Goal: Task Accomplishment & Management: Use online tool/utility

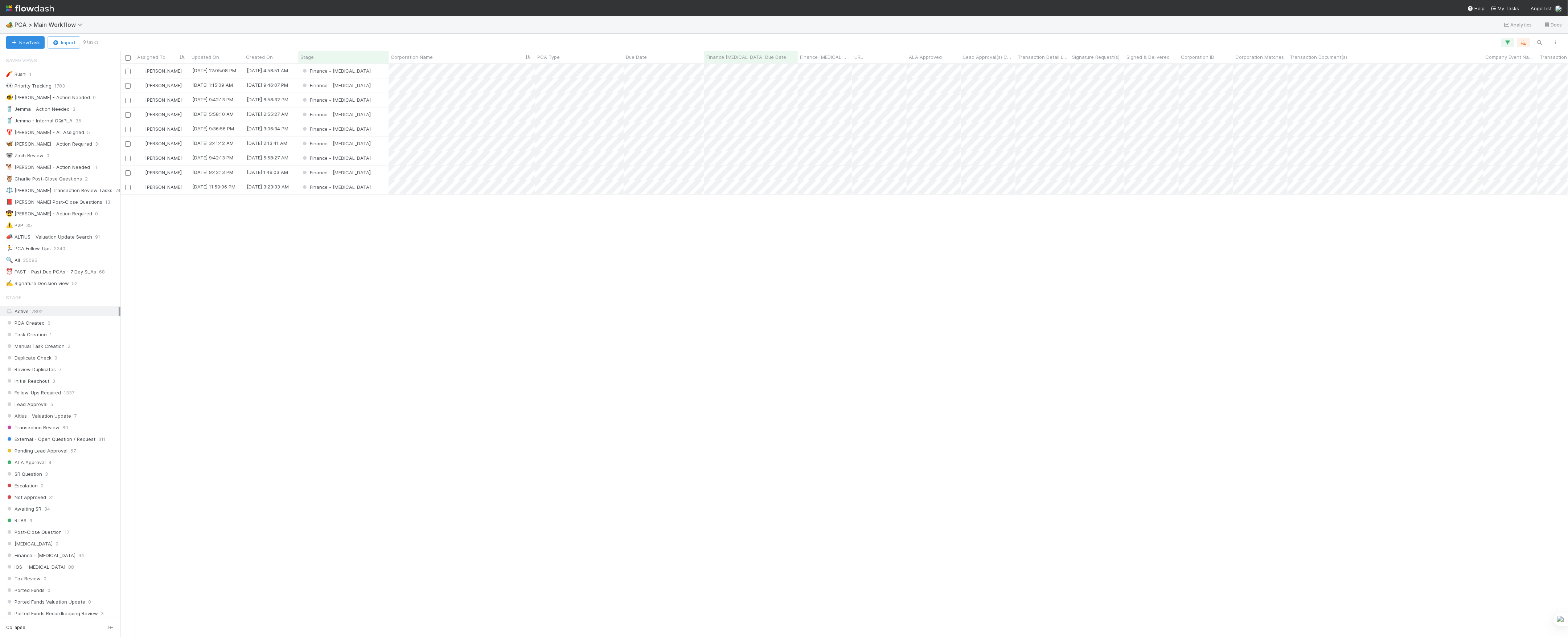
scroll to position [566, 1440]
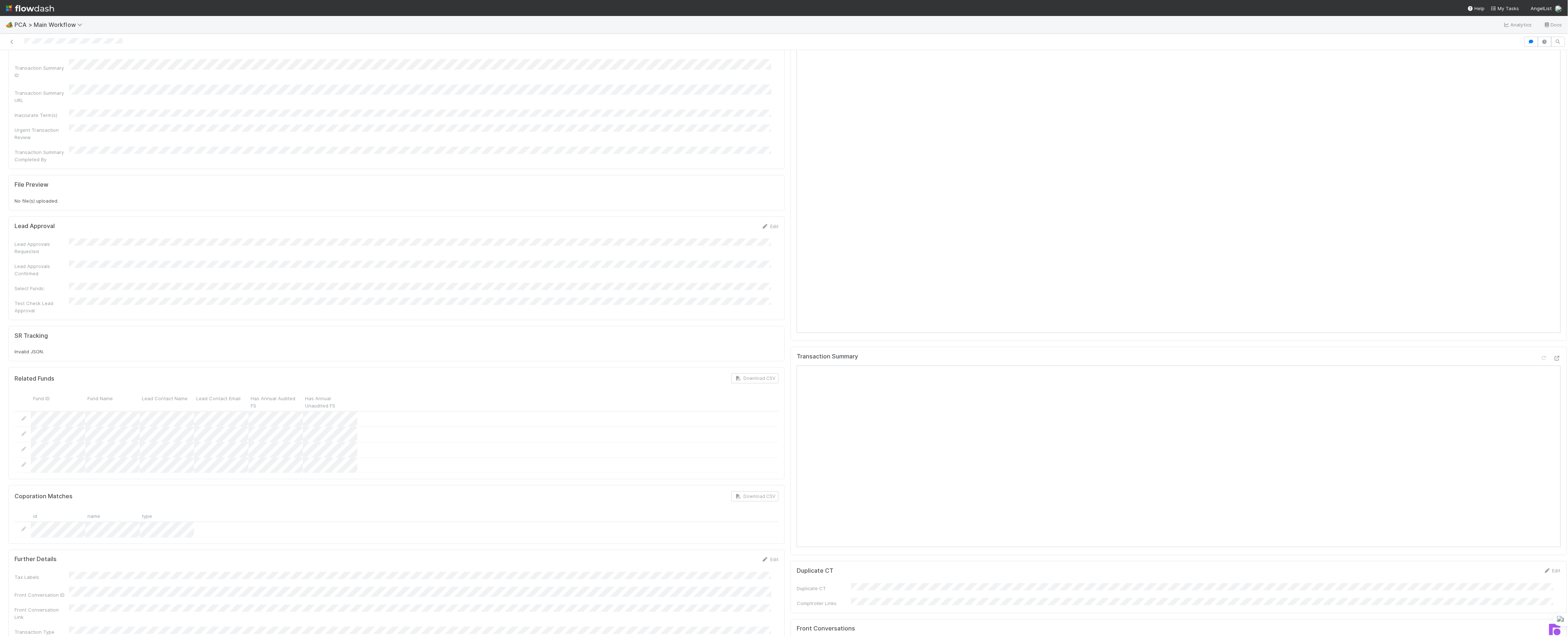
scroll to position [436, 0]
click at [1541, 265] on div at bounding box center [1551, 269] width 21 height 10
click at [1554, 265] on div at bounding box center [1557, 268] width 8 height 8
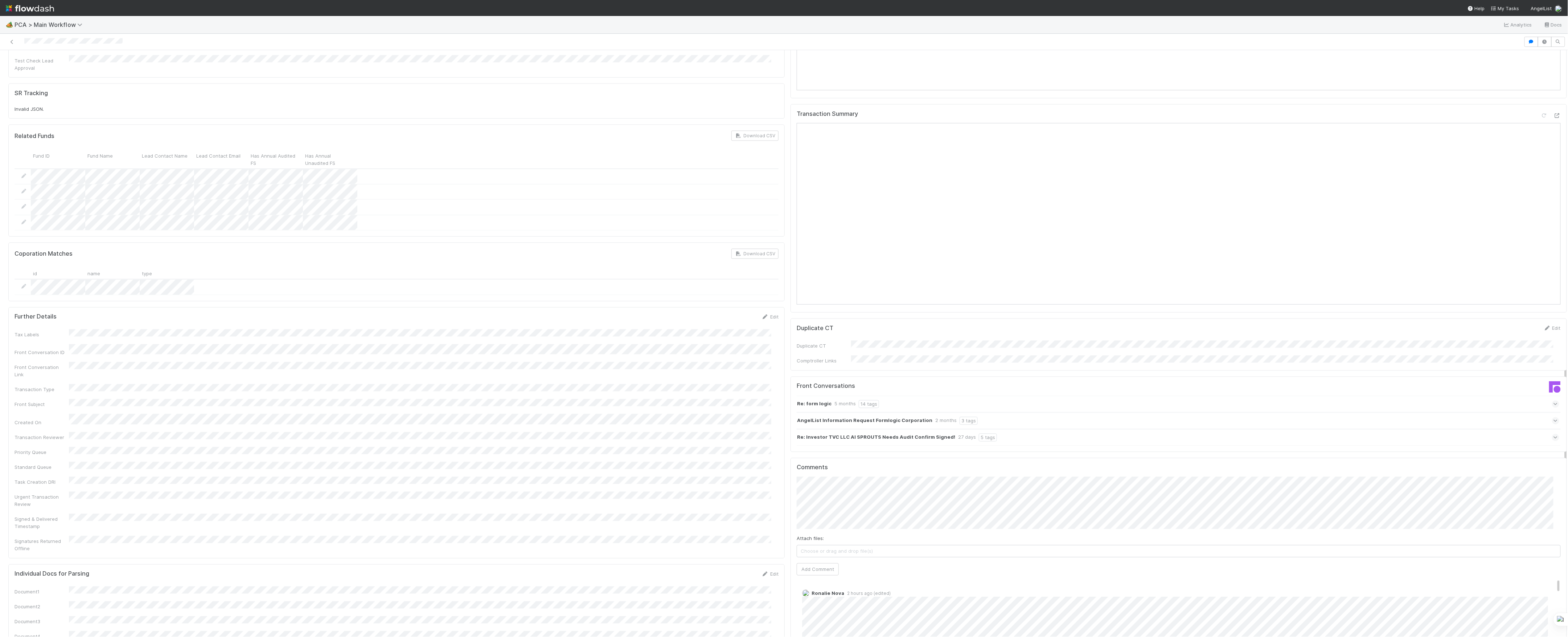
scroll to position [1000, 0]
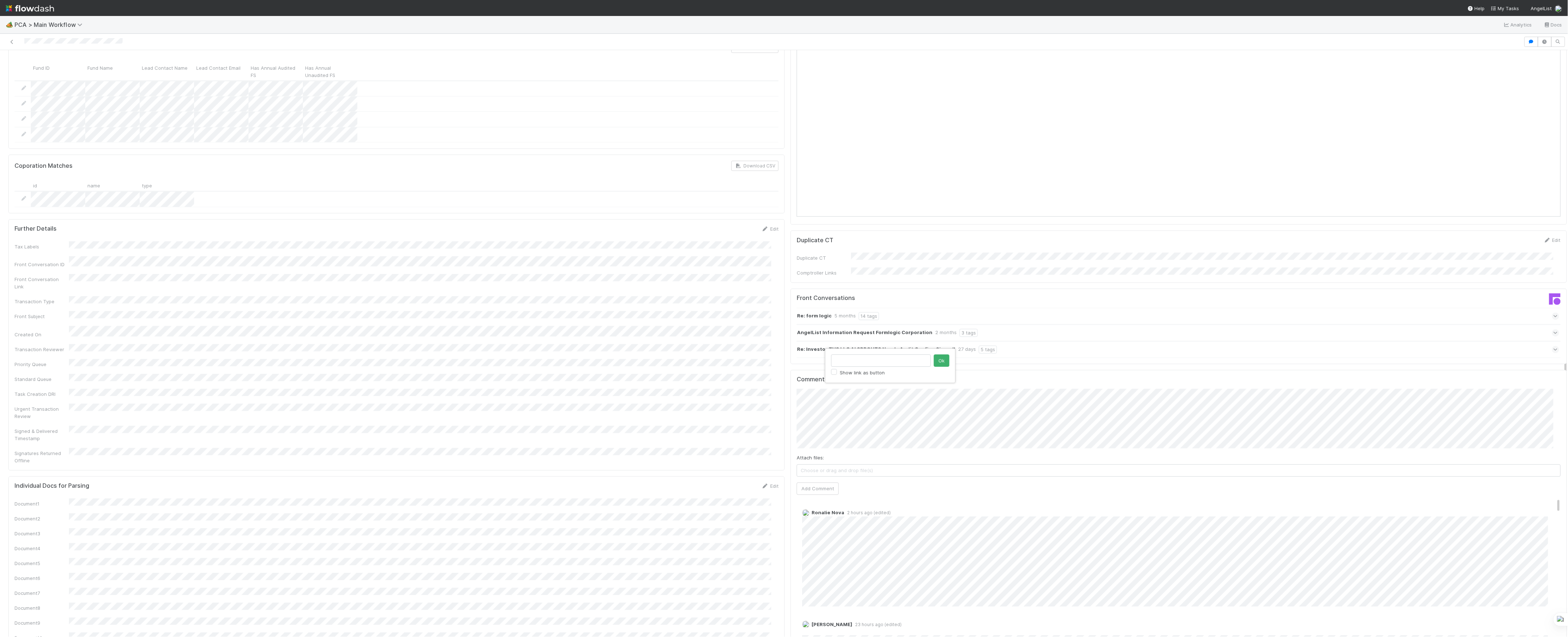
type input "https://app.frontapp.com/open/msg_1xxqoi2v"
click button "Ok" at bounding box center [941, 360] width 16 height 12
click at [830, 445] on div "Comments Attach files: Choose or drag and drop file(s) Add Comment Ronalie Nova…" at bounding box center [1179, 510] width 764 height 268
click at [825, 483] on button "Add Comment" at bounding box center [817, 489] width 42 height 12
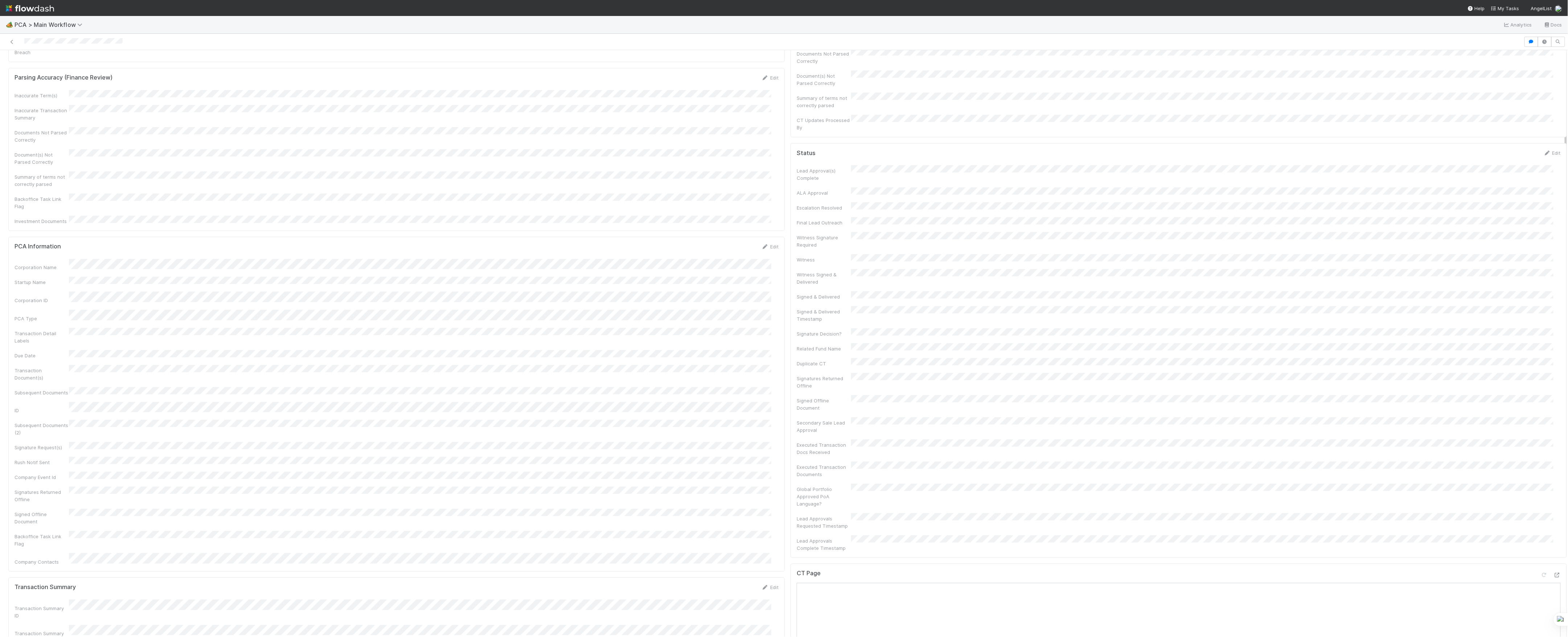
scroll to position [0, 0]
click at [1538, 62] on link "Actions" at bounding box center [1552, 62] width 30 height 12
click at [1490, 90] on button "Move to Post-Close Question" at bounding box center [1510, 87] width 118 height 10
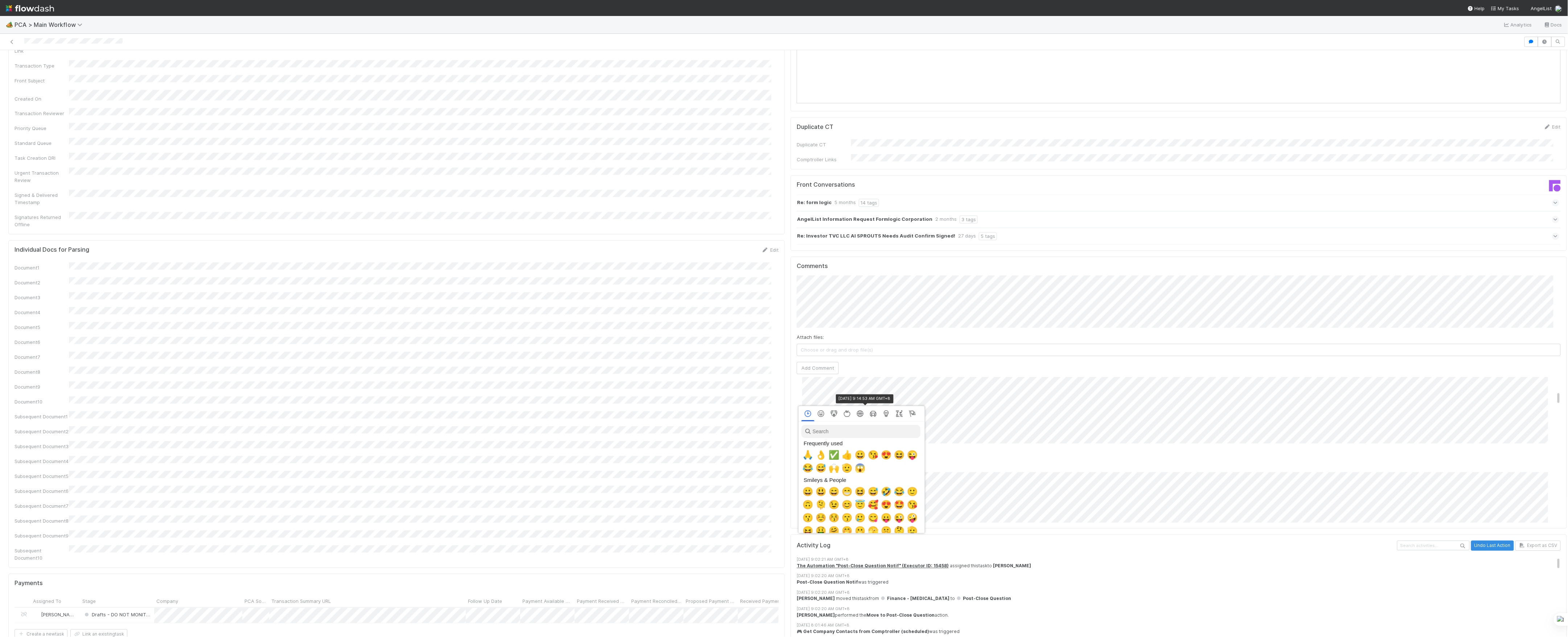
scroll to position [1039, 0]
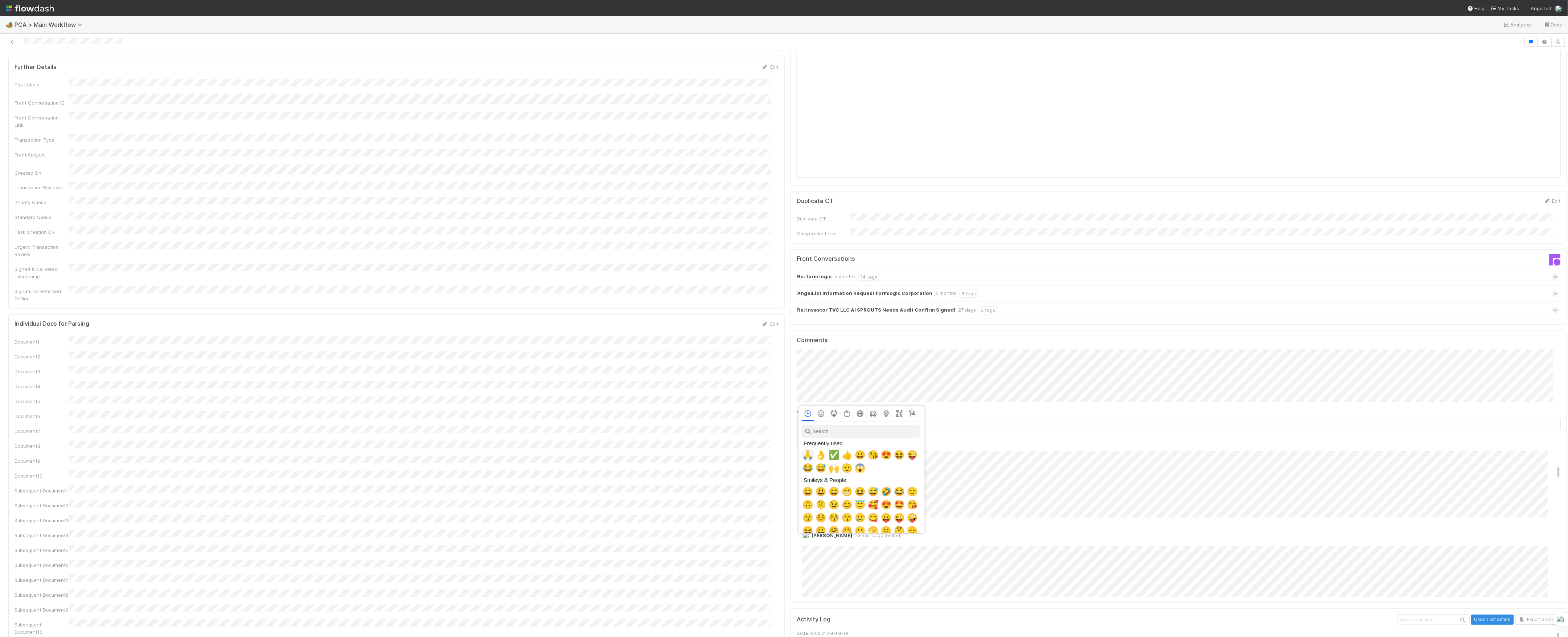
click at [808, 455] on span "🙏" at bounding box center [808, 455] width 11 height 10
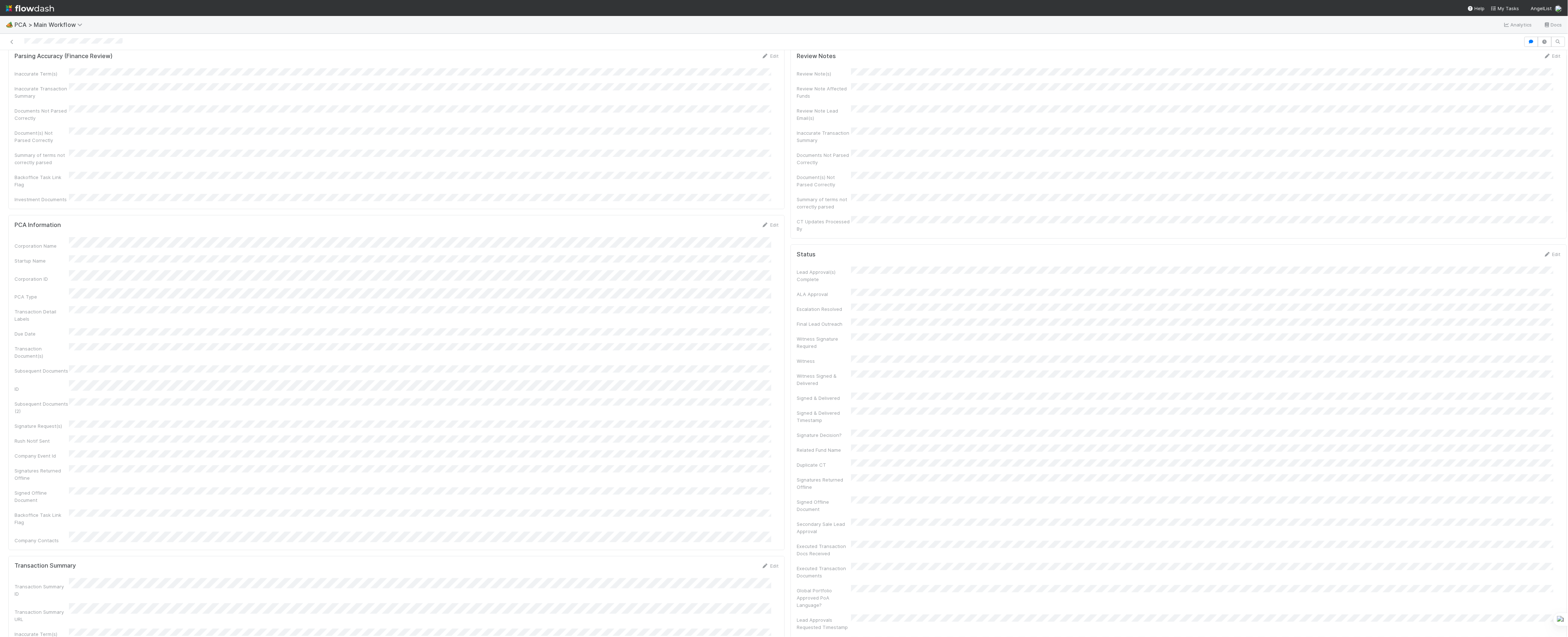
scroll to position [0, 0]
click at [8, 43] on icon at bounding box center [12, 42] width 8 height 5
click at [1554, 124] on icon at bounding box center [1557, 126] width 8 height 5
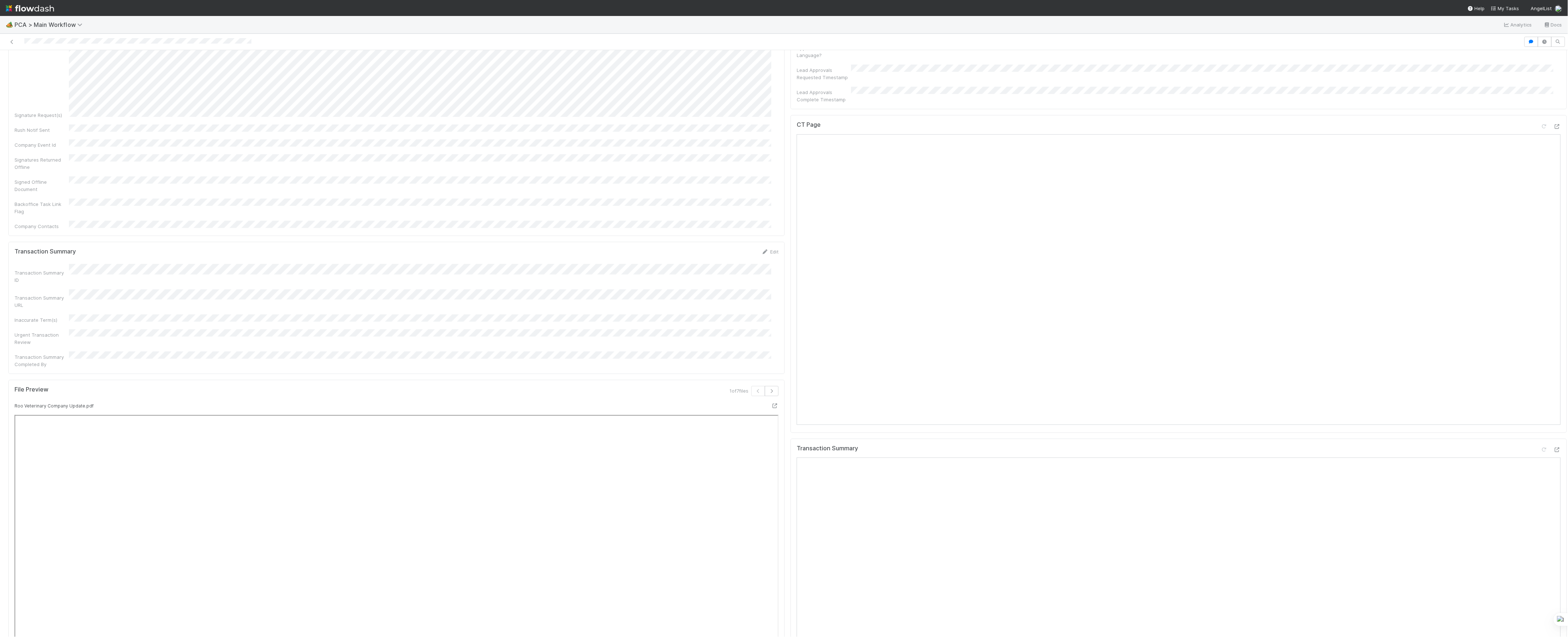
click at [1547, 439] on div "Transaction Summary" at bounding box center [1179, 543] width 776 height 209
click at [1554, 447] on icon at bounding box center [1557, 449] width 8 height 5
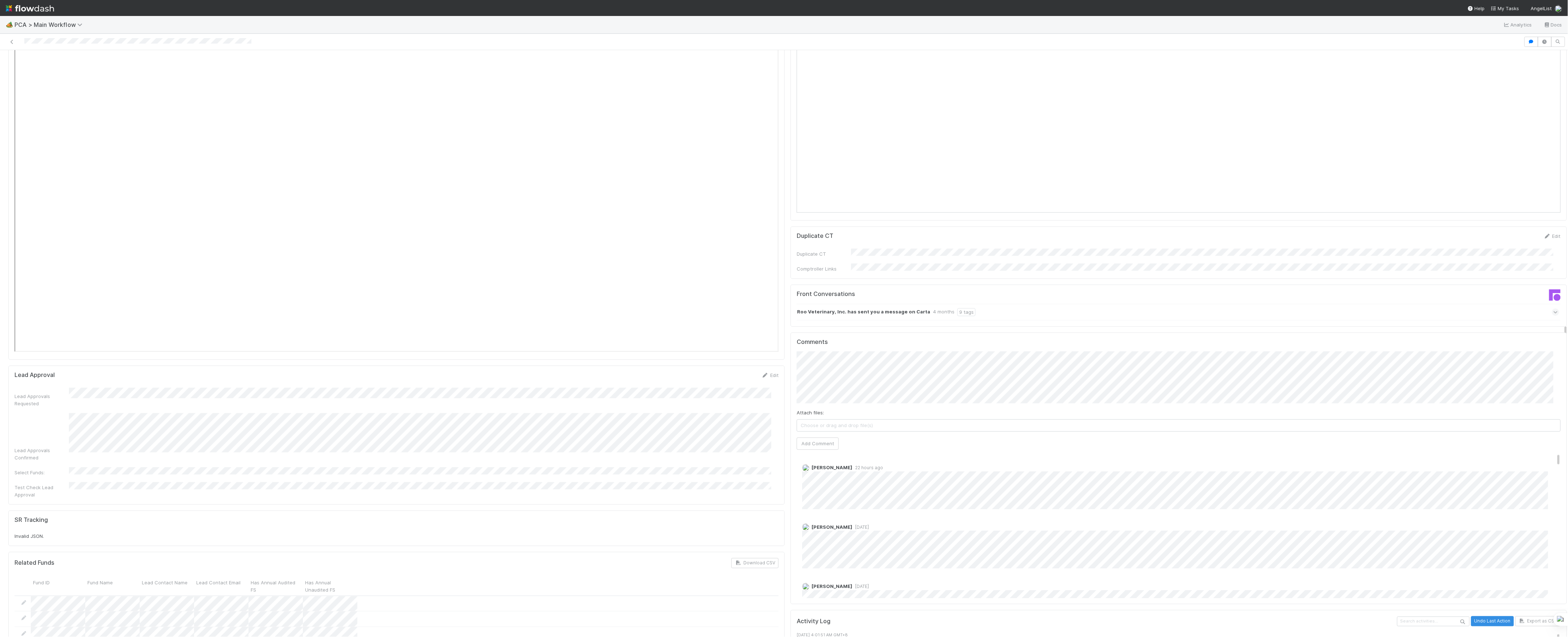
scroll to position [1065, 0]
